Goal: Check status: Check status

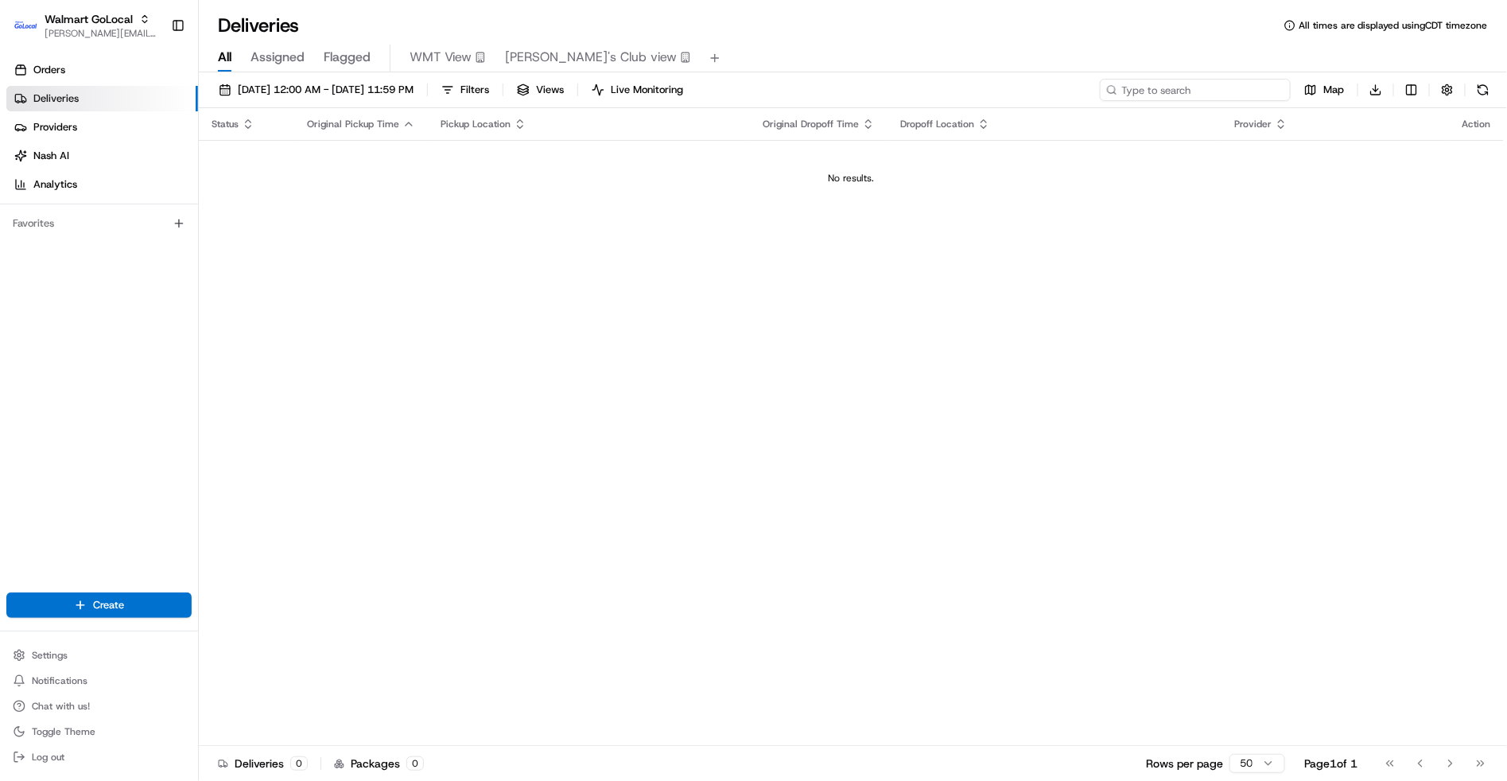
click at [1194, 85] on input at bounding box center [1195, 90] width 191 height 22
paste input "200013470447066"
type input "200013470447066"
click at [168, 23] on button "Toggle Sidebar" at bounding box center [178, 25] width 27 height 27
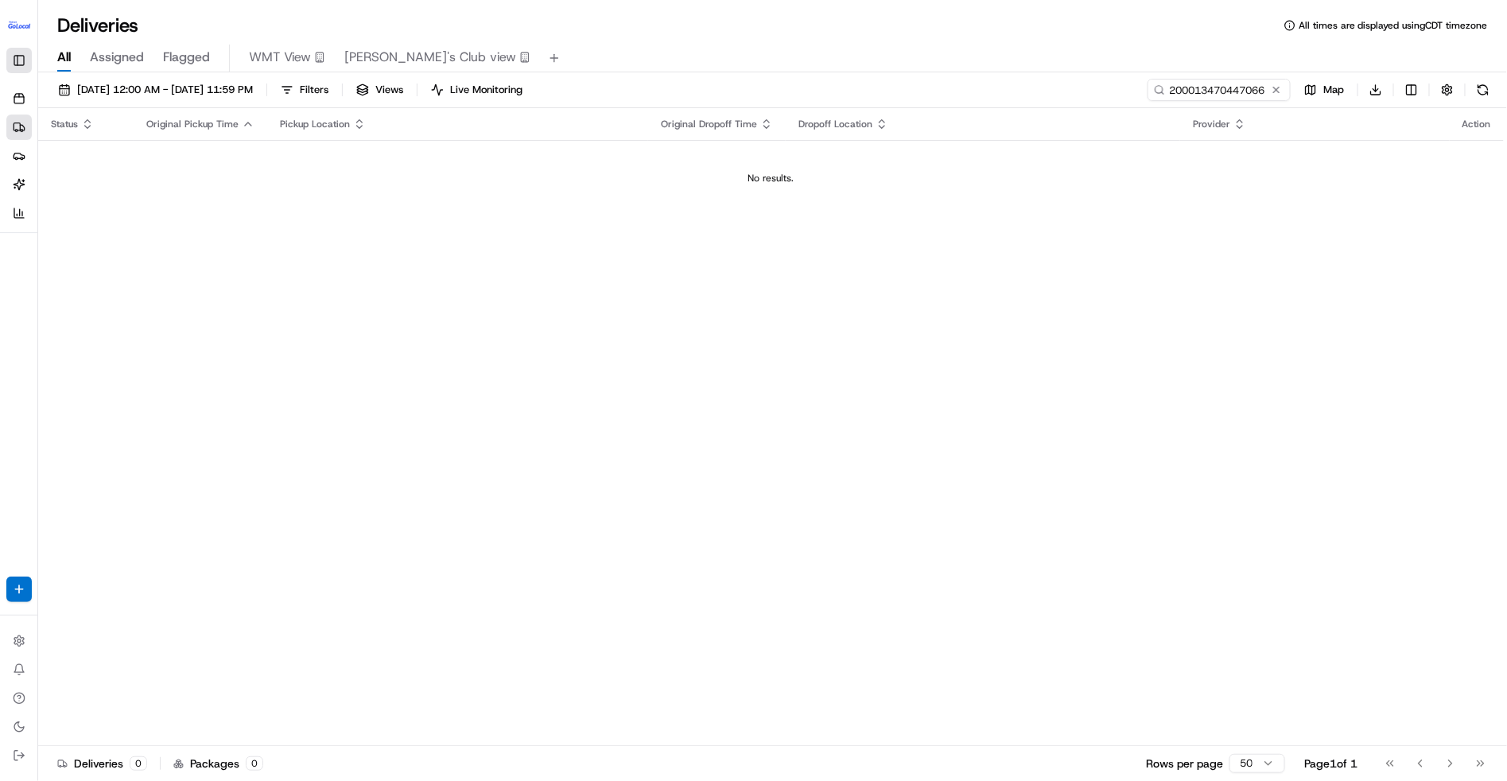
click at [168, 23] on div "Deliveries All times are displayed using CDT timezone" at bounding box center [772, 25] width 1469 height 25
click at [15, 52] on button "Toggle Sidebar" at bounding box center [18, 60] width 25 height 25
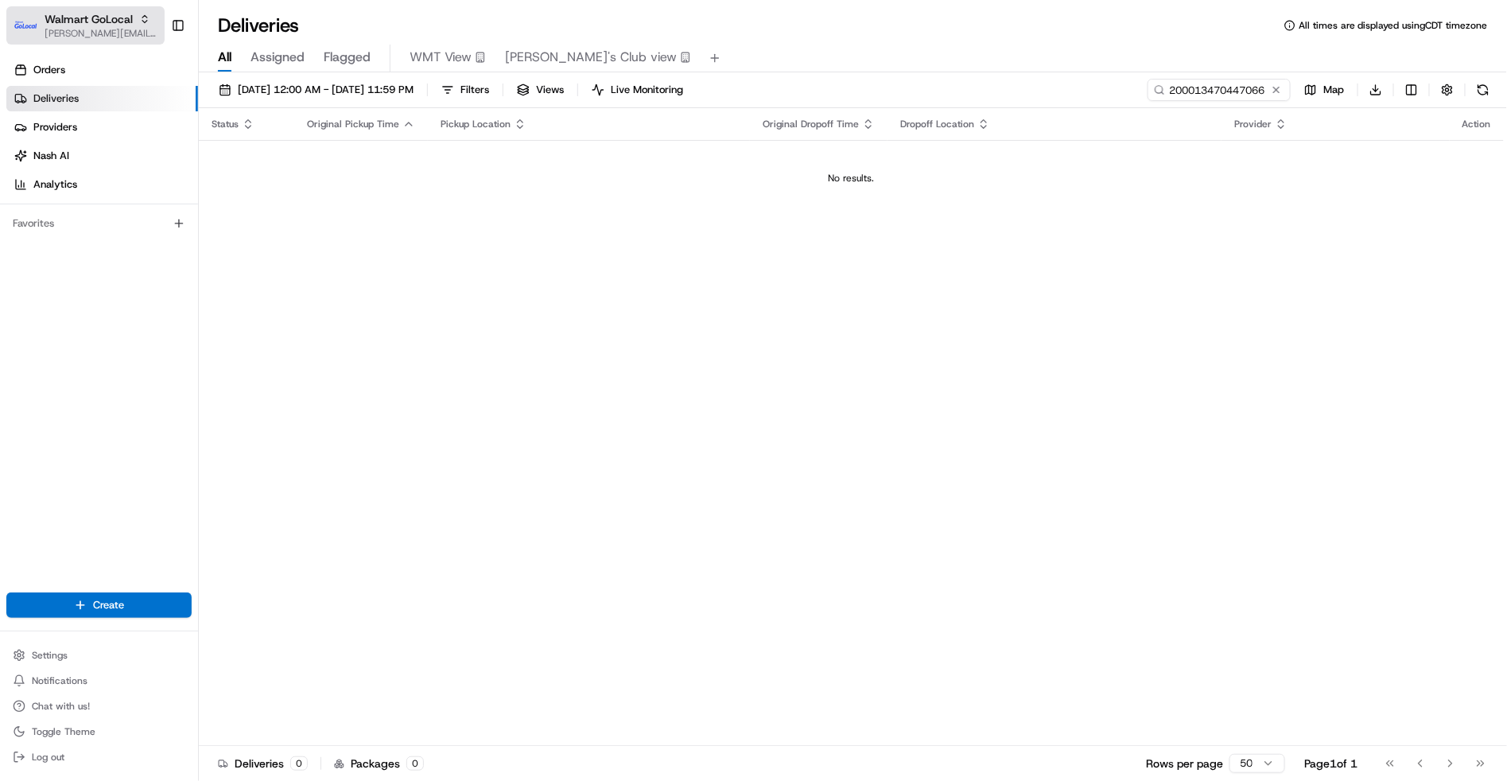
click at [71, 25] on span "Walmart GoLocal" at bounding box center [89, 19] width 88 height 16
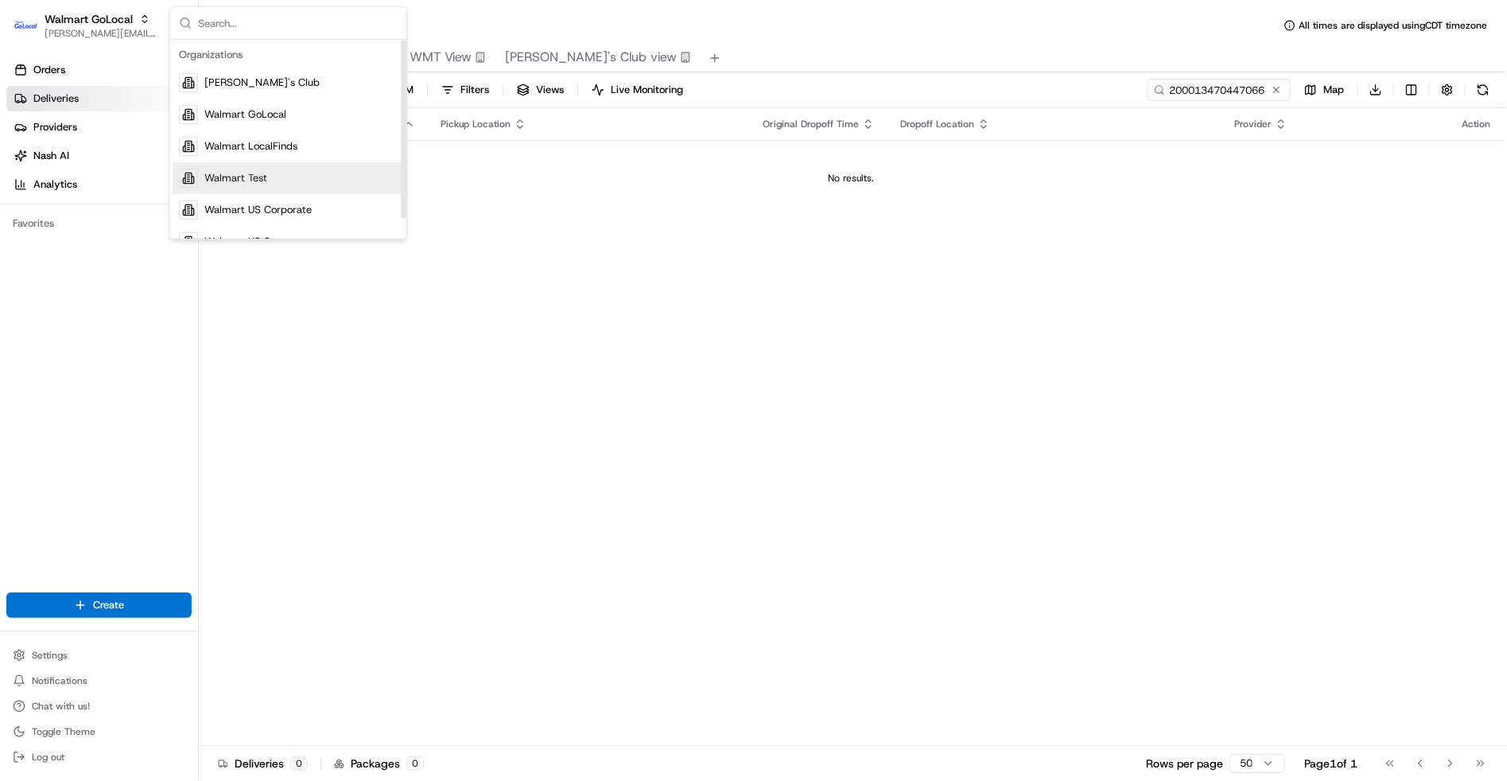
scroll to position [21, 0]
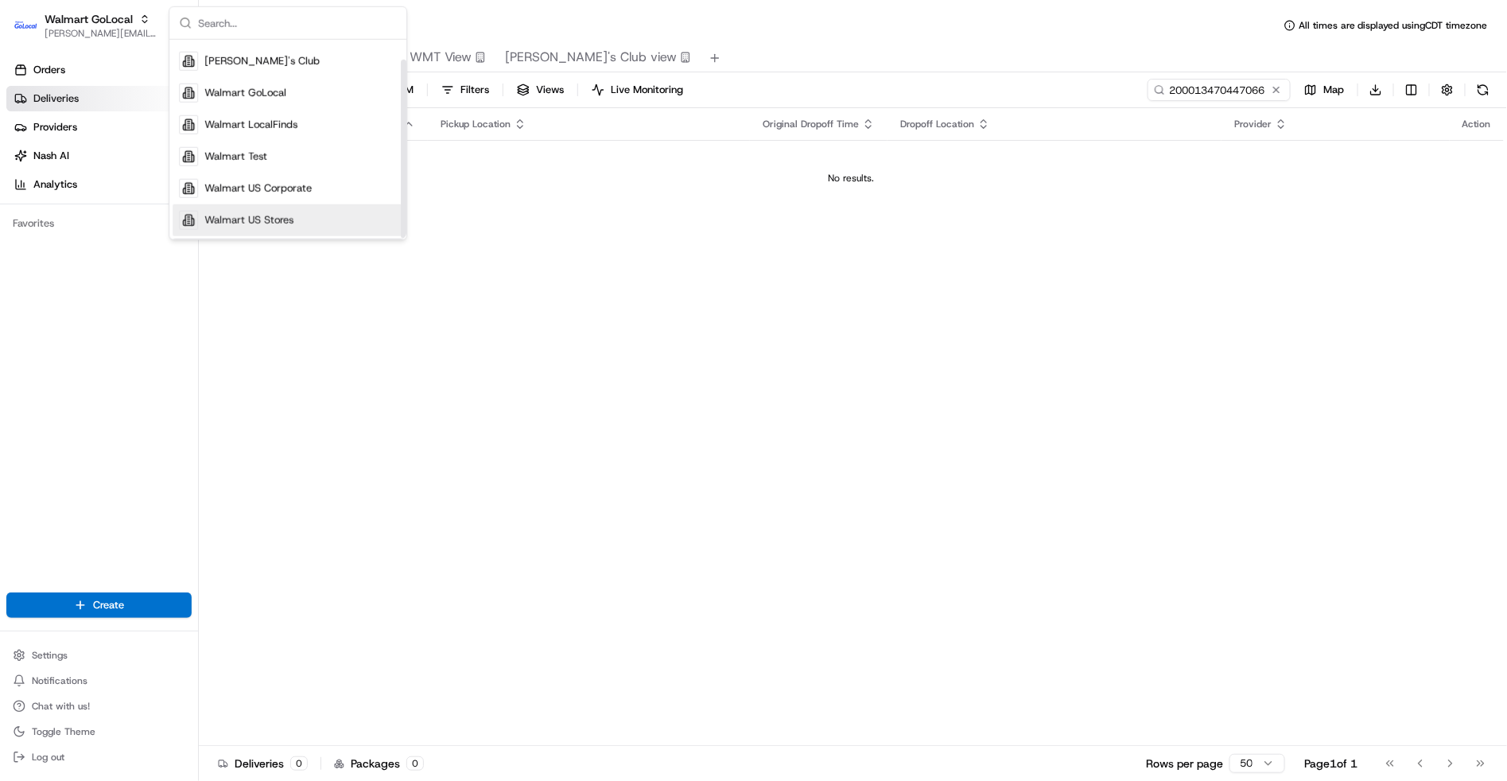
click at [276, 216] on span "Walmart US Stores" at bounding box center [248, 220] width 89 height 14
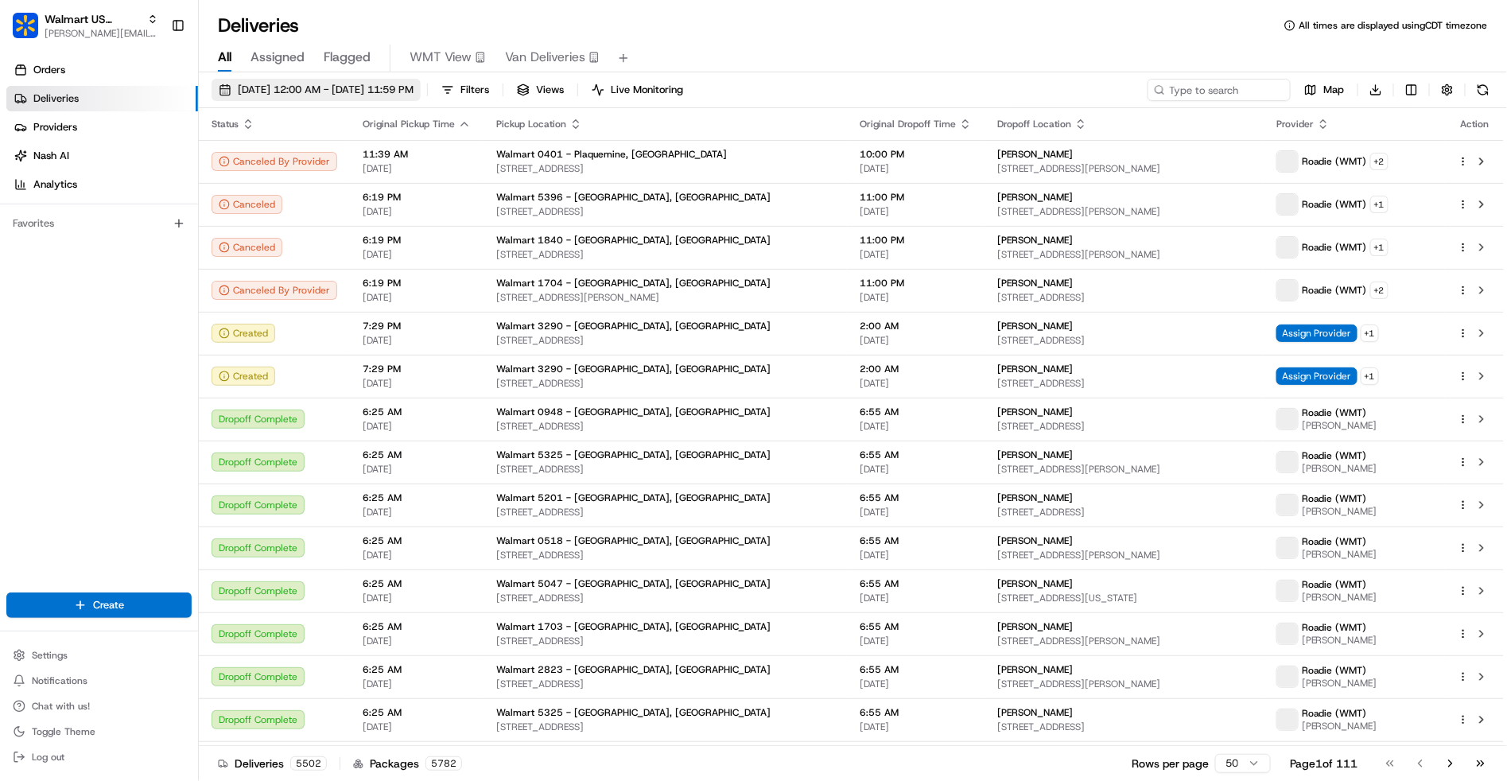
click at [313, 87] on span "08/20/2025 12:00 AM - 08/20/2025 11:59 PM" at bounding box center [326, 90] width 176 height 14
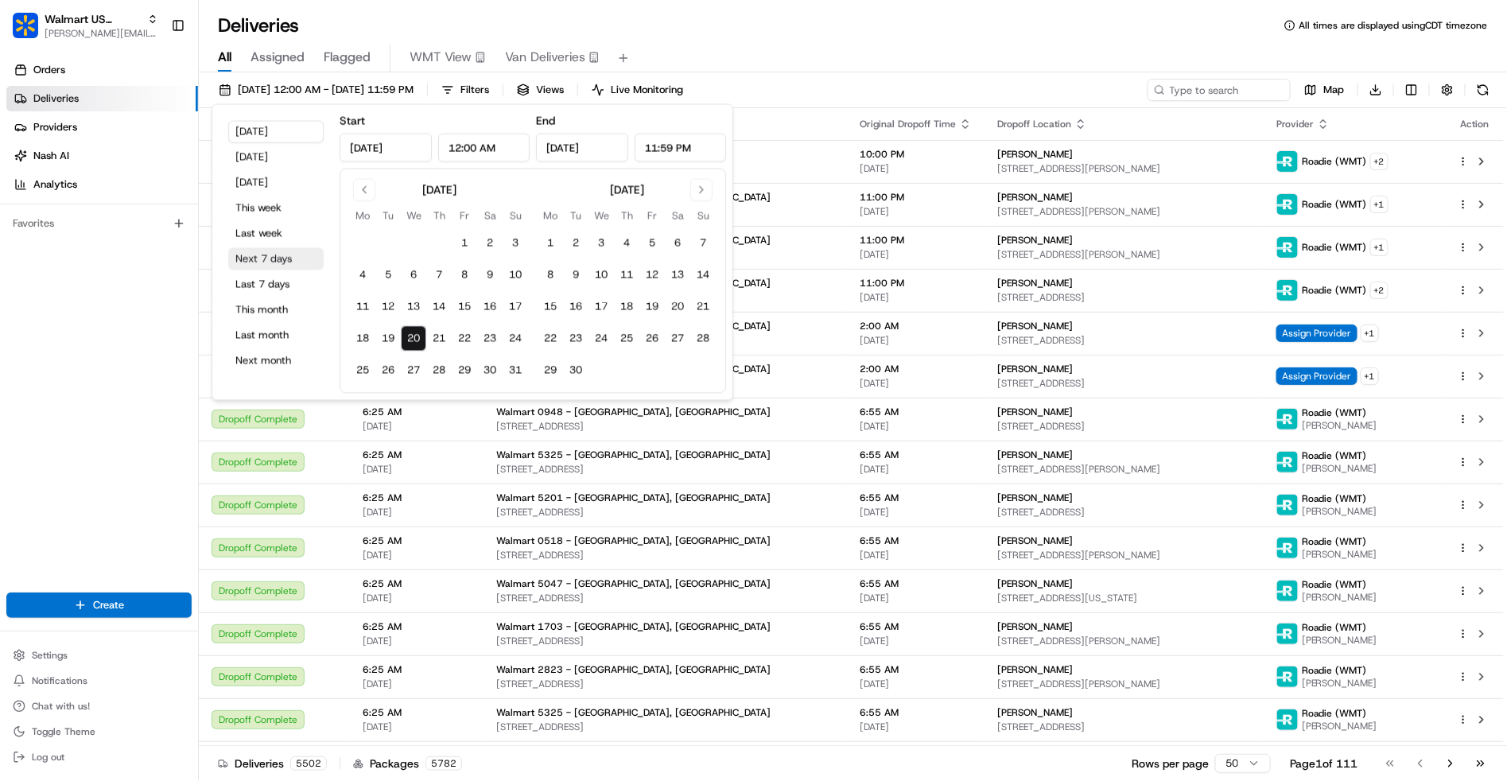
click at [274, 258] on button "Next 7 days" at bounding box center [275, 259] width 95 height 22
type input "Aug 27, 2025"
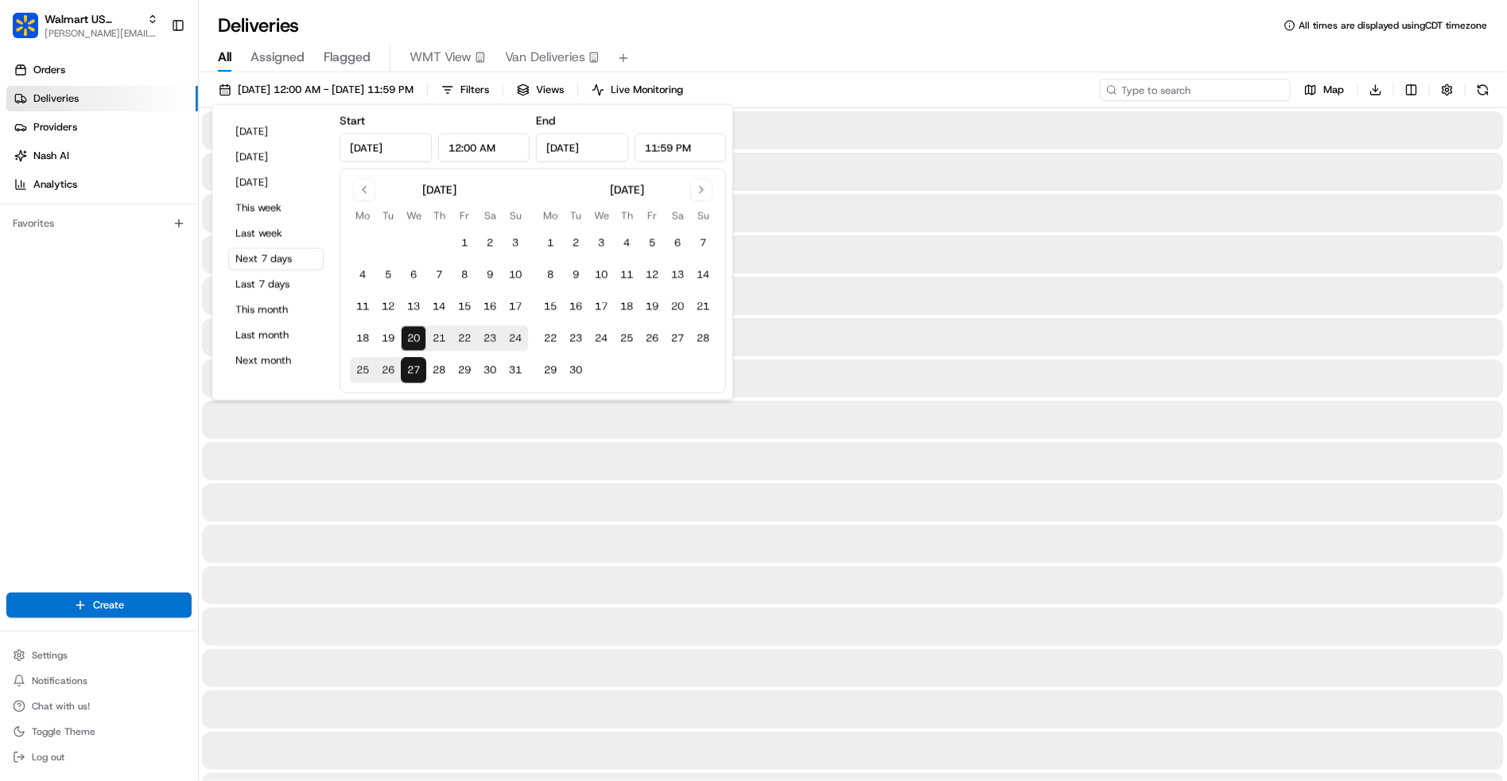
click at [1188, 89] on input at bounding box center [1195, 90] width 191 height 22
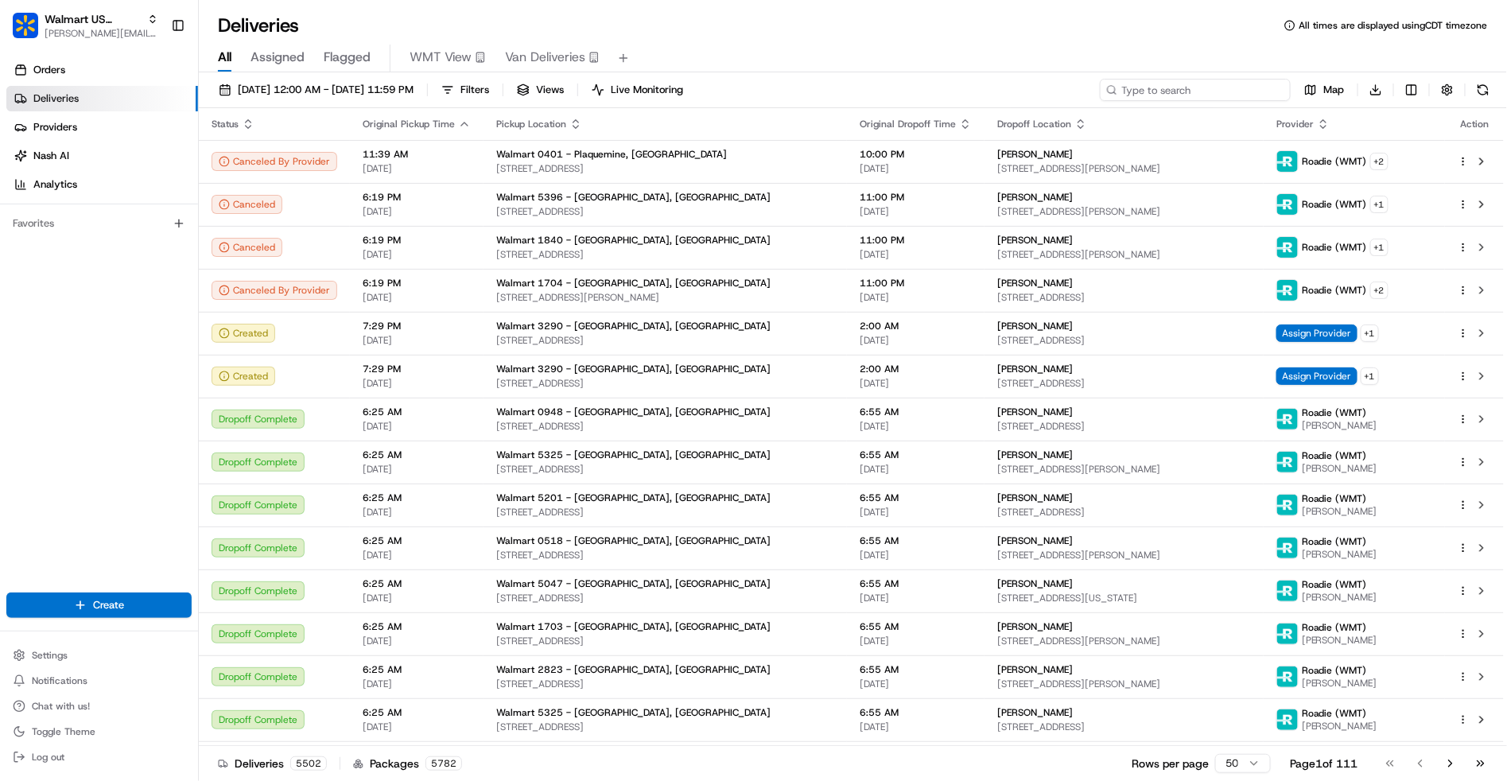
paste input "200013470447066"
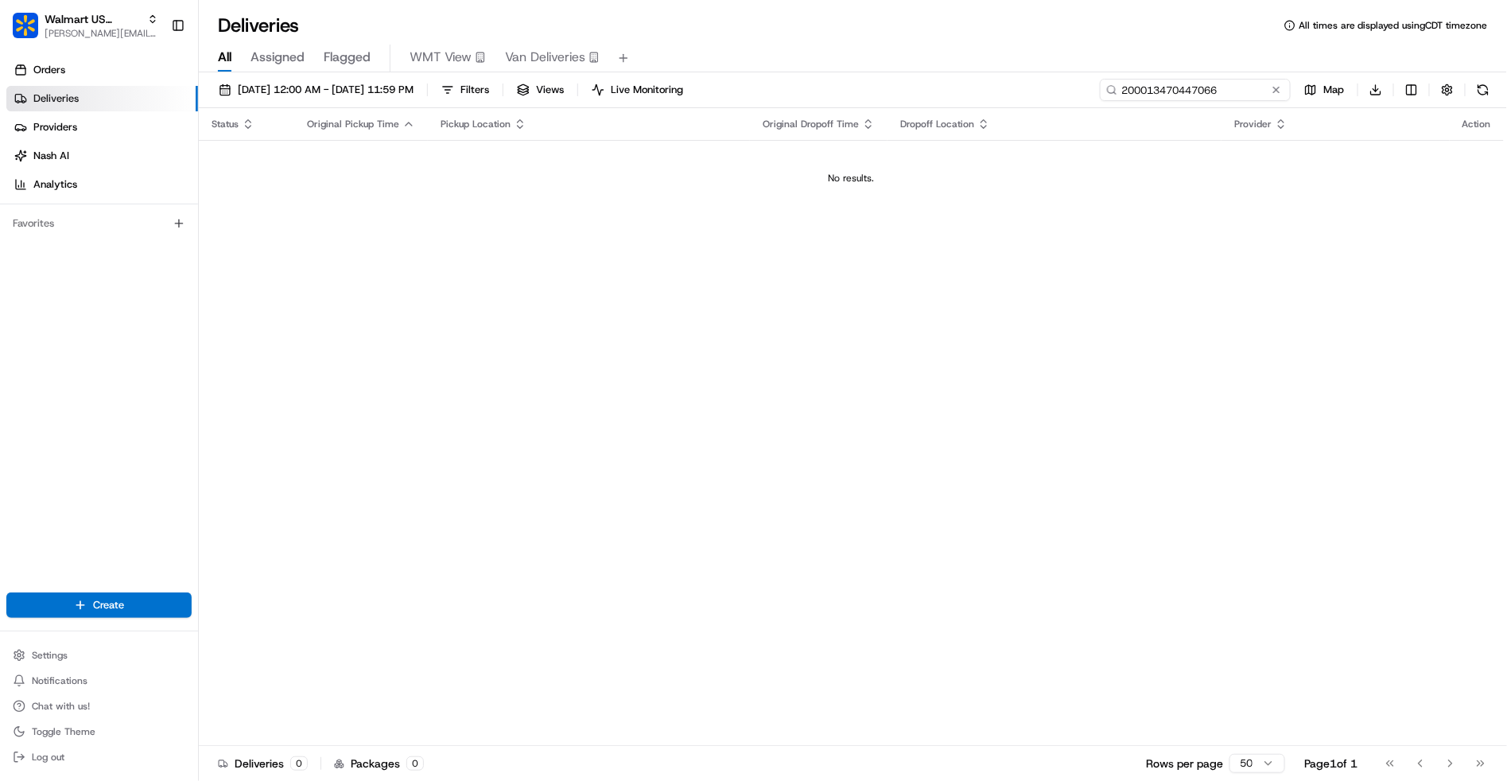
type input "200013470447066"
click at [121, 27] on span "[PERSON_NAME][EMAIL_ADDRESS][DOMAIN_NAME]" at bounding box center [102, 33] width 114 height 13
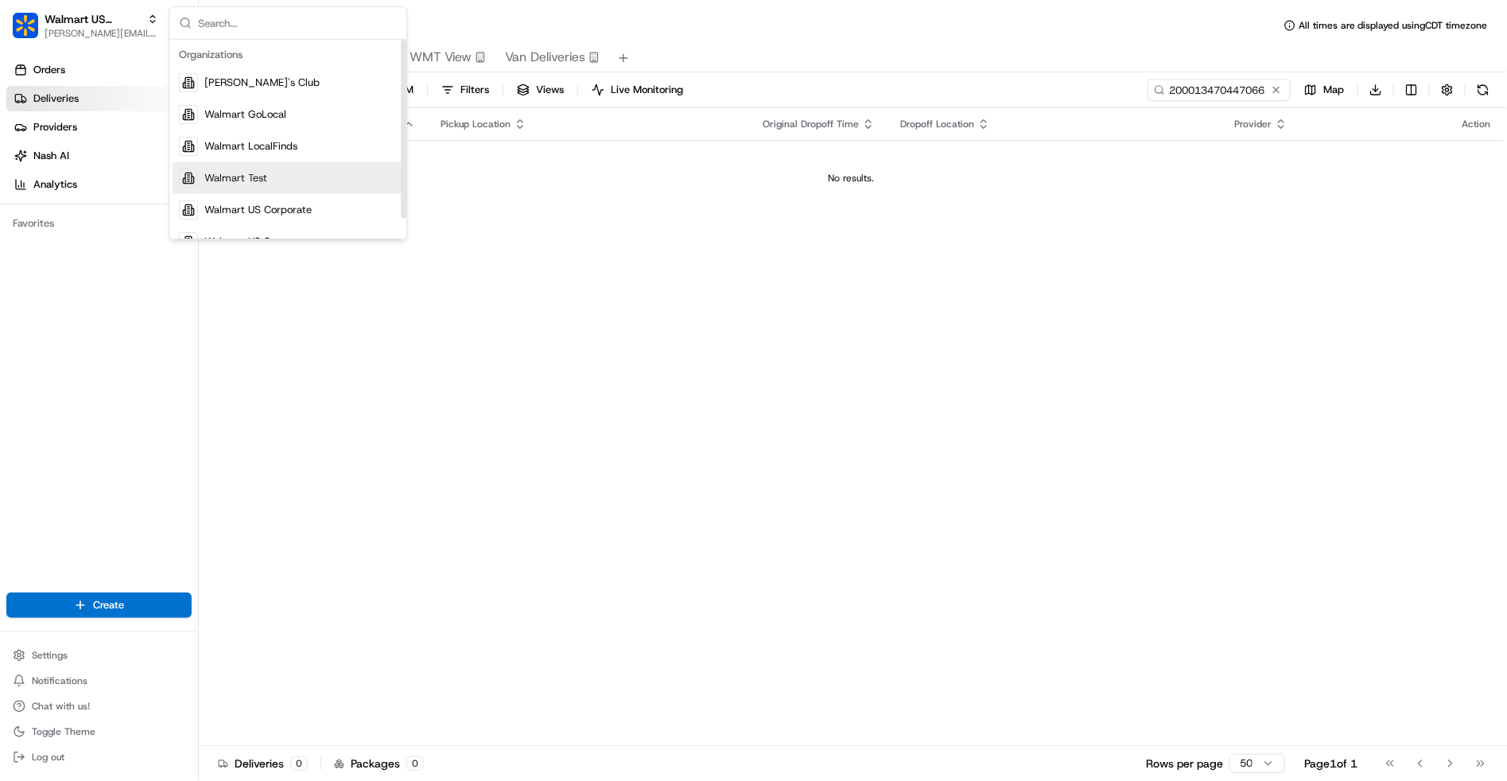
click at [570, 240] on div "Status Original Pickup Time Pickup Location Original Dropoff Time Dropoff Locat…" at bounding box center [851, 427] width 1305 height 638
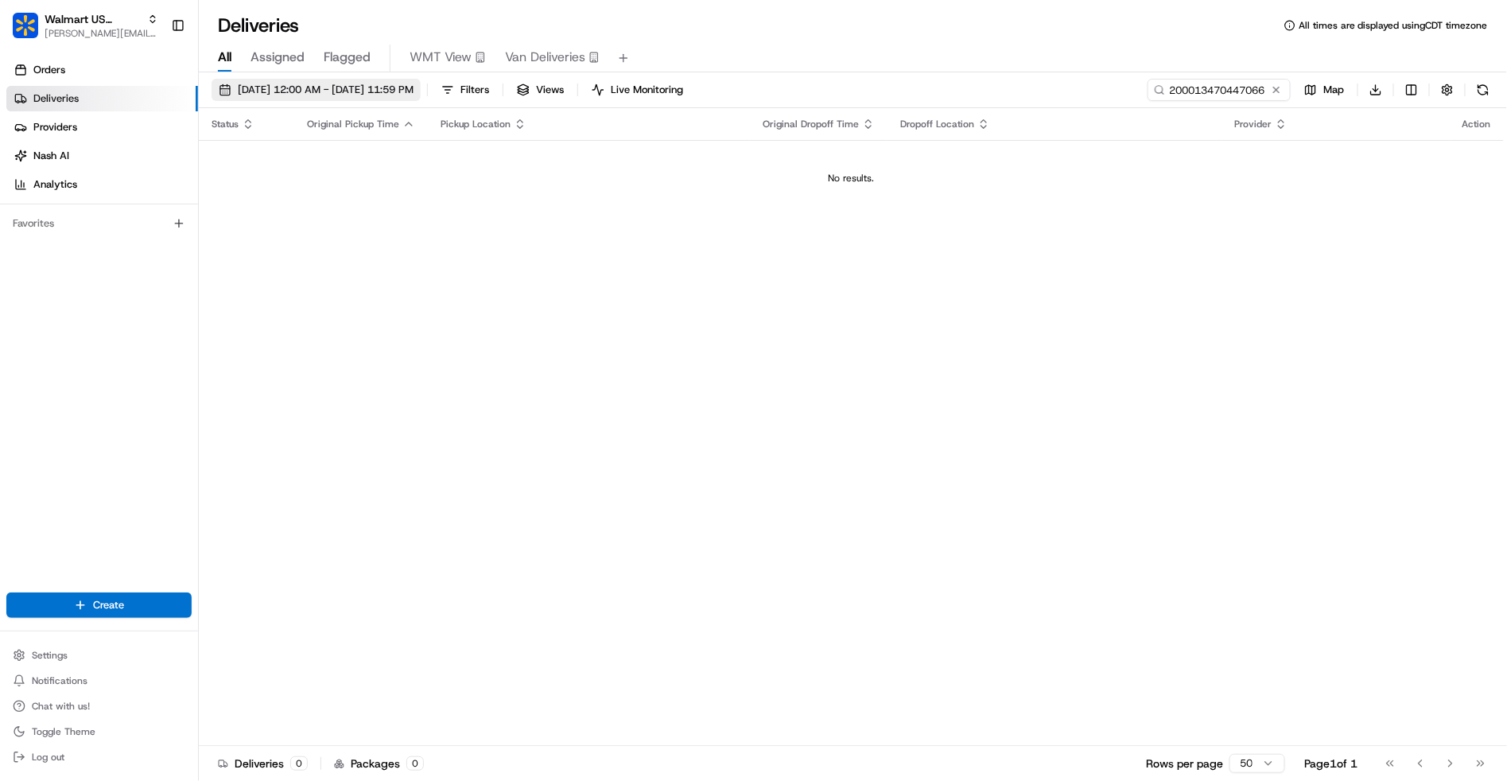
click at [410, 83] on span "08/20/2025 12:00 AM - 08/27/2025 11:59 PM" at bounding box center [326, 90] width 176 height 14
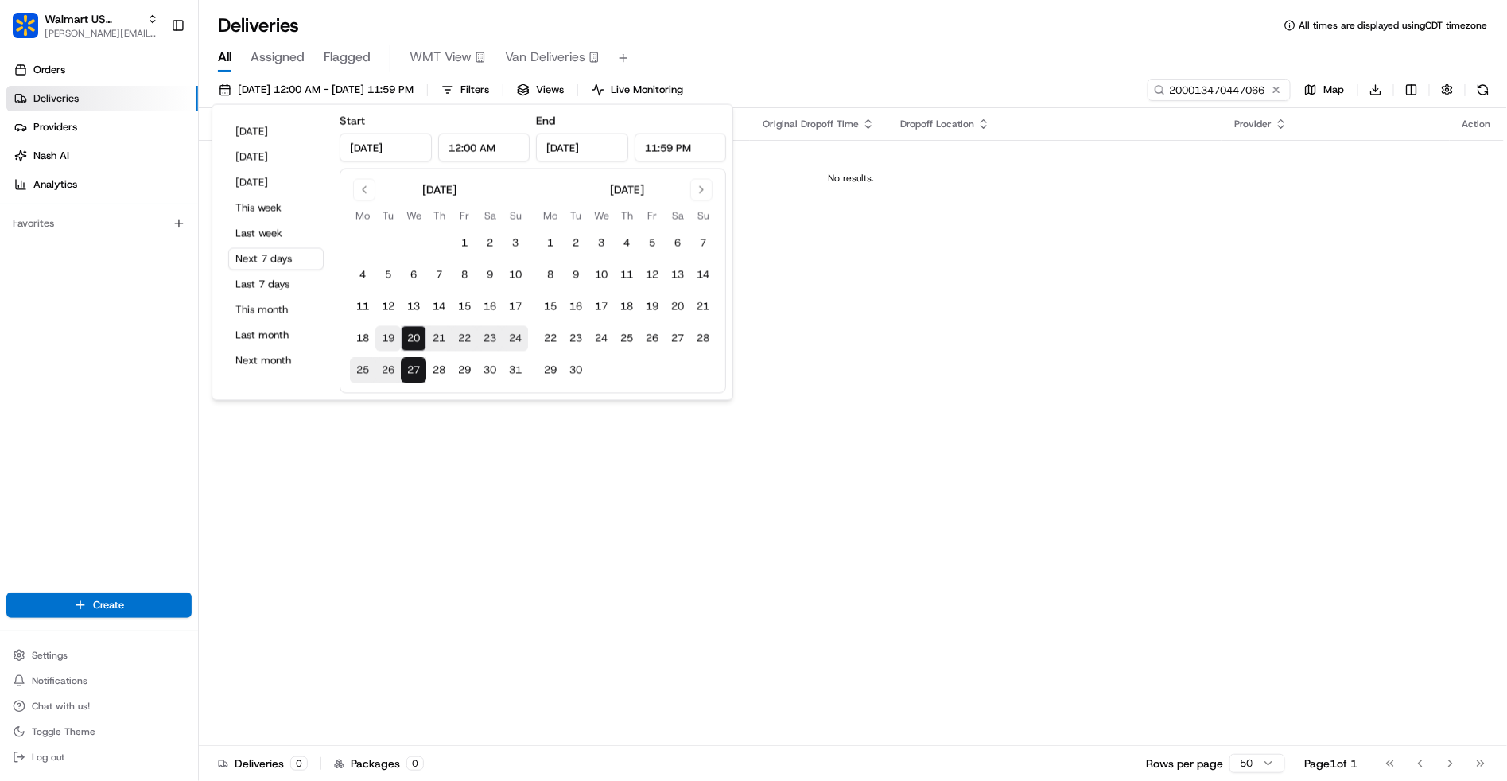
click at [390, 340] on button "19" at bounding box center [387, 338] width 25 height 25
type input "Aug 19, 2025"
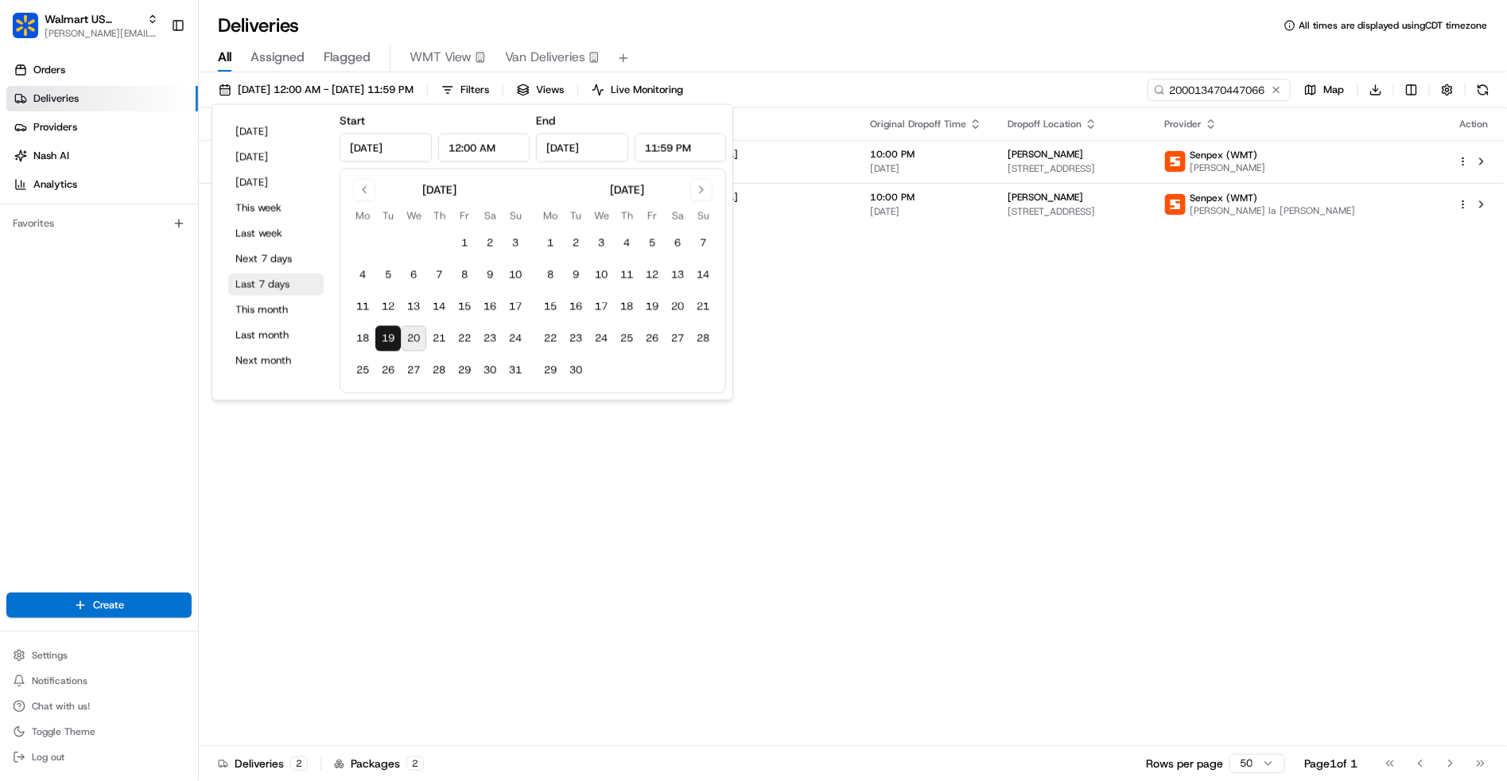
click at [275, 278] on button "Last 7 days" at bounding box center [275, 285] width 95 height 22
type input "Aug 13, 2025"
type input "Aug 20, 2025"
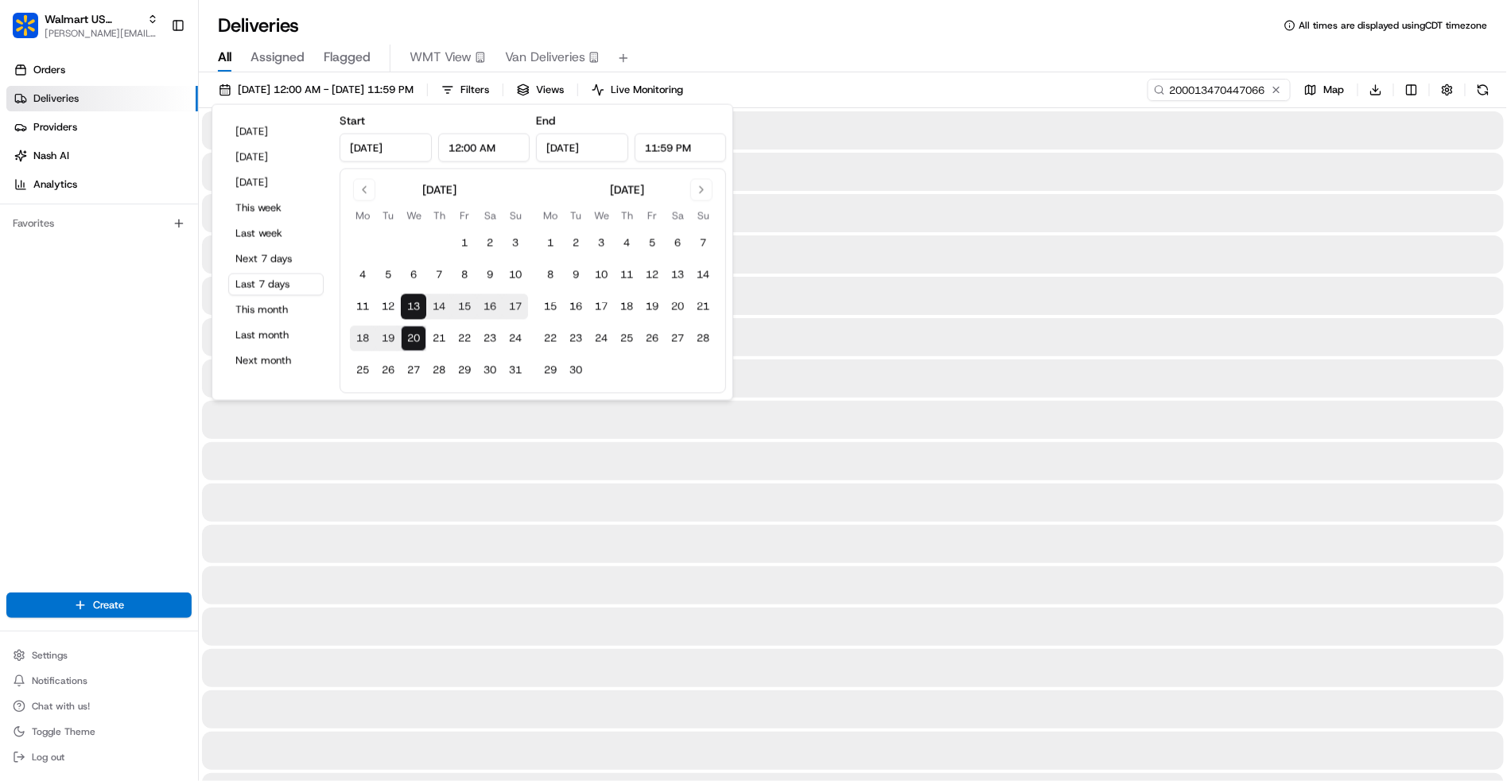
click at [801, 21] on div "Deliveries All times are displayed using CDT timezone" at bounding box center [853, 25] width 1308 height 25
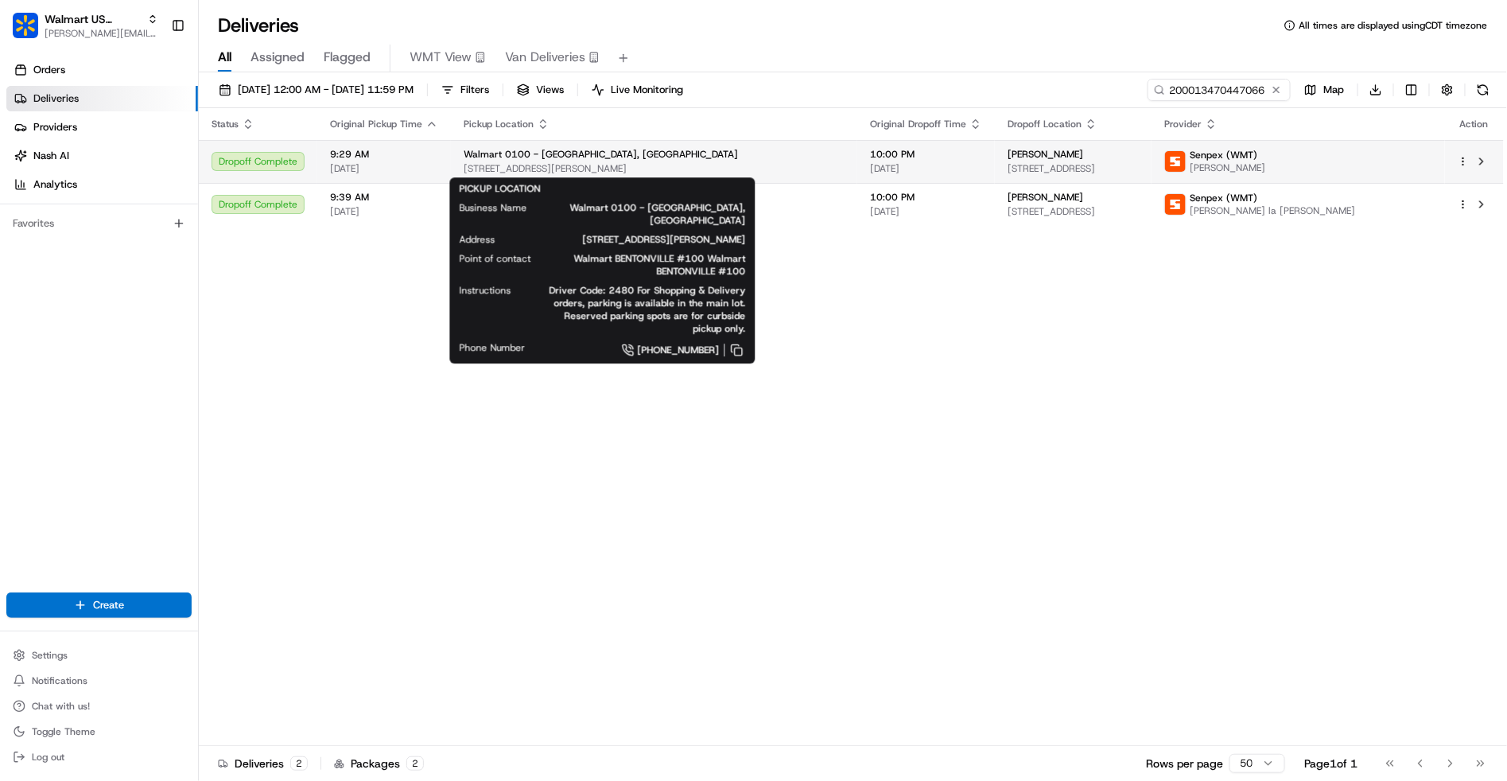
click at [498, 156] on span "Walmart 0100 - Bentonville, AR" at bounding box center [601, 154] width 274 height 13
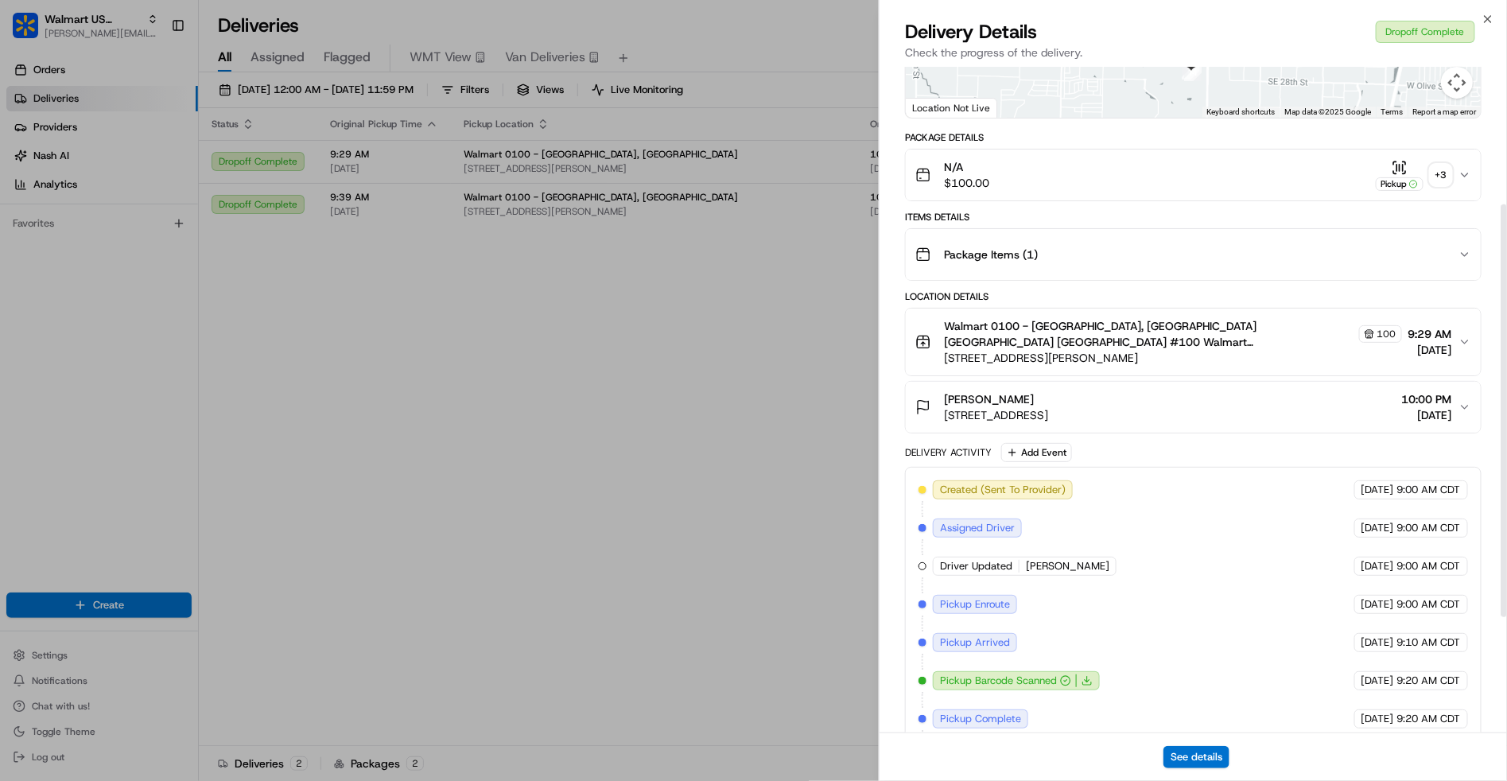
scroll to position [252, 0]
click at [1200, 757] on button "See details" at bounding box center [1196, 757] width 66 height 22
